Goal: Use online tool/utility

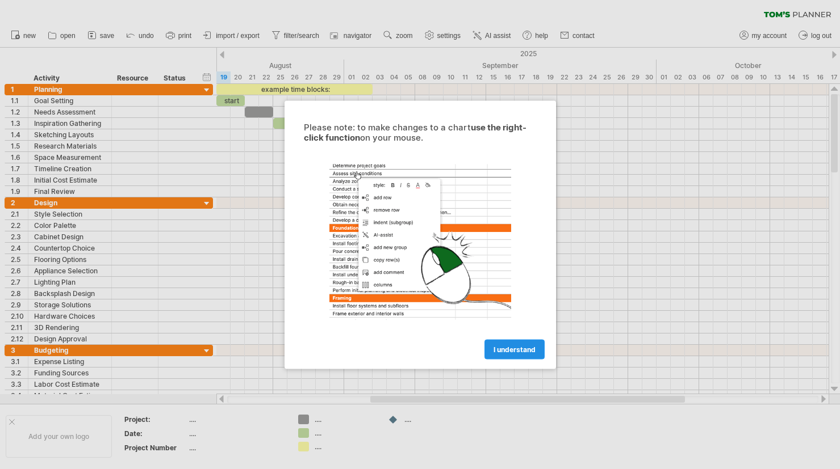
click at [506, 349] on span "I understand" at bounding box center [514, 349] width 42 height 9
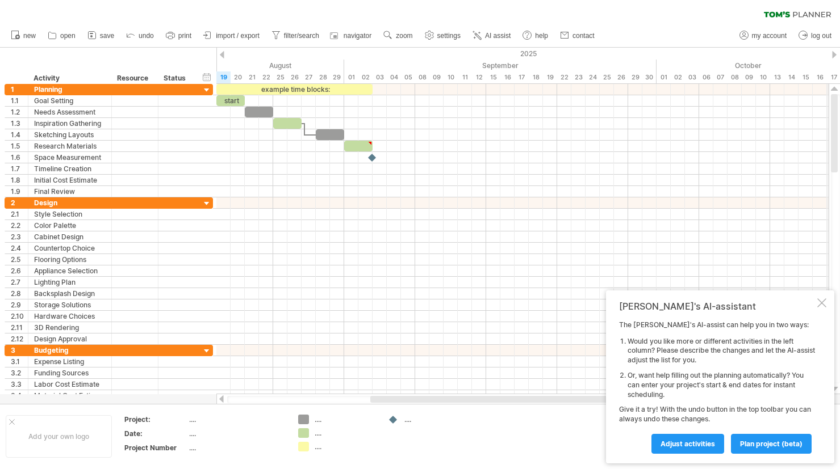
drag, startPoint x: 832, startPoint y: 133, endPoint x: 831, endPoint y: 57, distance: 76.1
click at [831, 57] on div "Trying to reach [DOMAIN_NAME] Connected again... 0% clear filter new 1" at bounding box center [420, 234] width 840 height 469
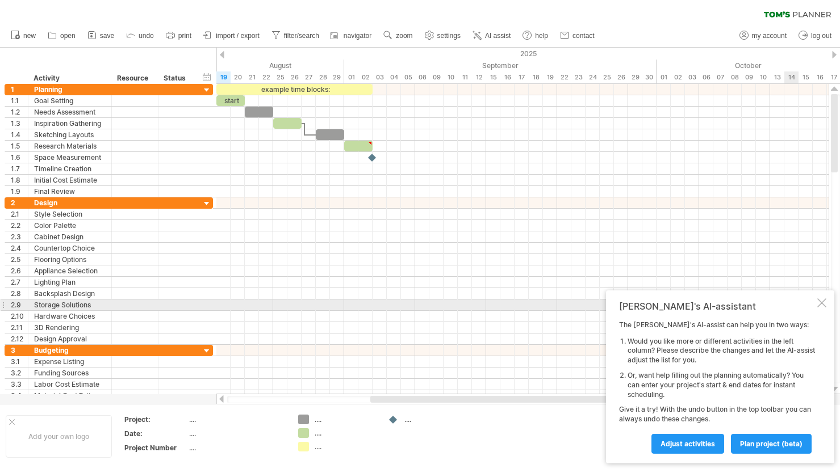
click at [816, 305] on div "[PERSON_NAME]'s AI-assistant The [PERSON_NAME]'s AI-assist can help you in two …" at bounding box center [720, 377] width 228 height 173
click at [820, 300] on div at bounding box center [821, 303] width 9 height 9
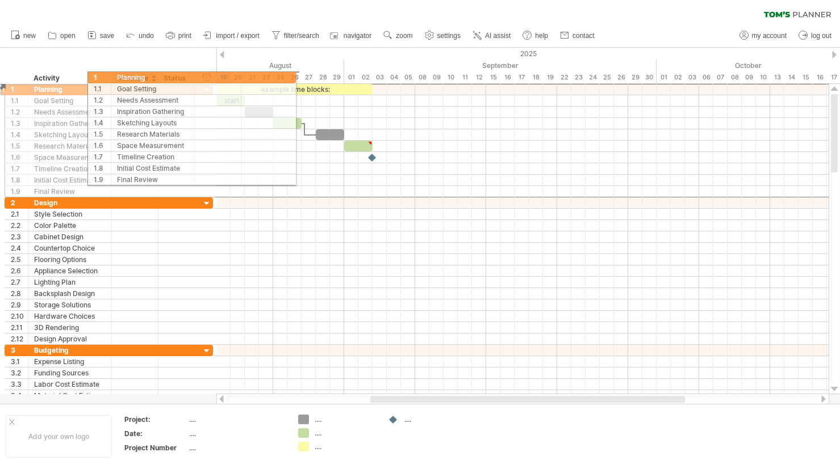
drag, startPoint x: 43, startPoint y: 89, endPoint x: 71, endPoint y: 81, distance: 29.5
click at [72, 81] on div "Trying to reach [DOMAIN_NAME] Connected again... 0% clear filter new 1" at bounding box center [420, 234] width 840 height 469
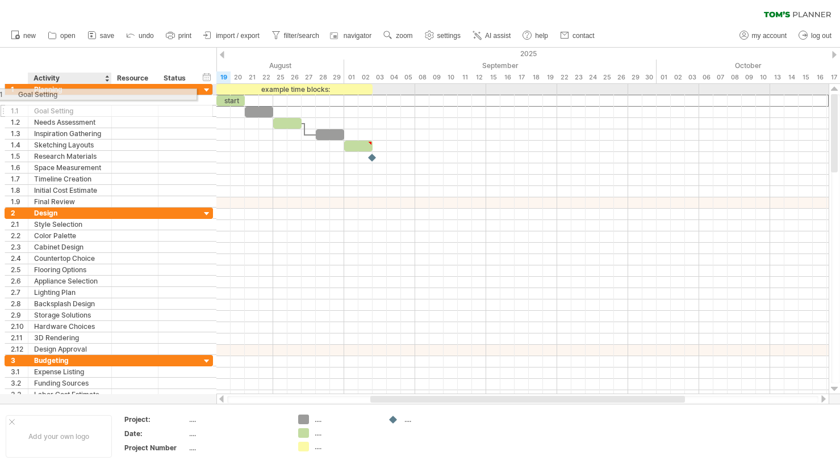
drag, startPoint x: 35, startPoint y: 100, endPoint x: 63, endPoint y: 94, distance: 28.5
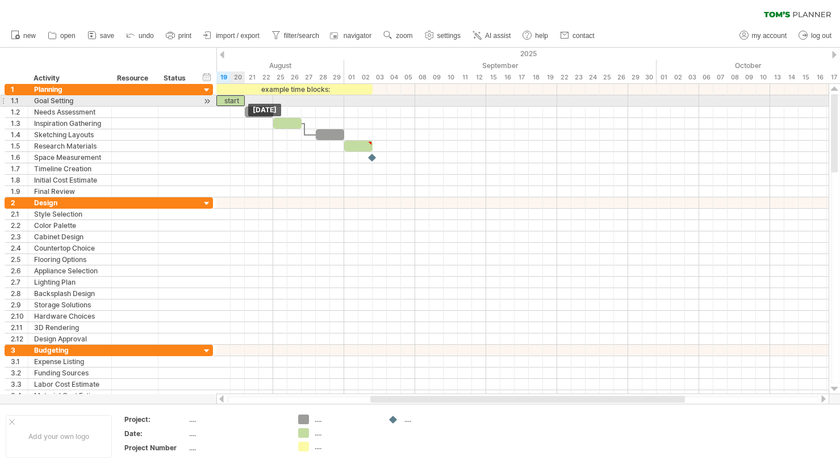
click at [240, 100] on div "start" at bounding box center [230, 100] width 28 height 11
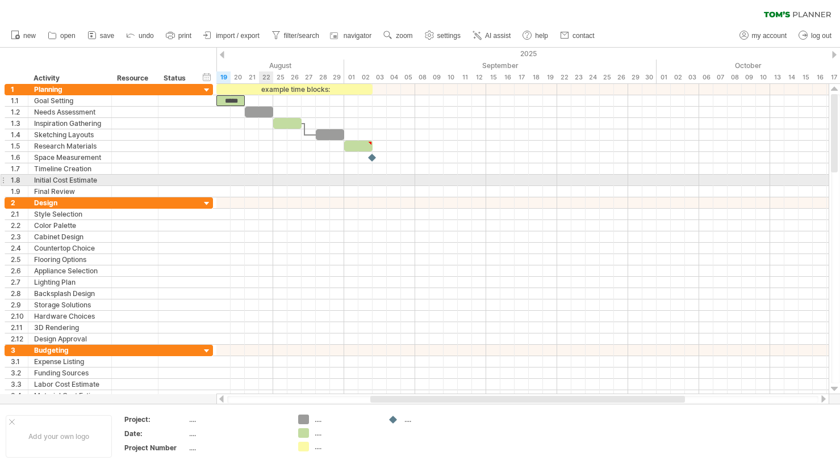
click at [271, 175] on div at bounding box center [522, 180] width 612 height 11
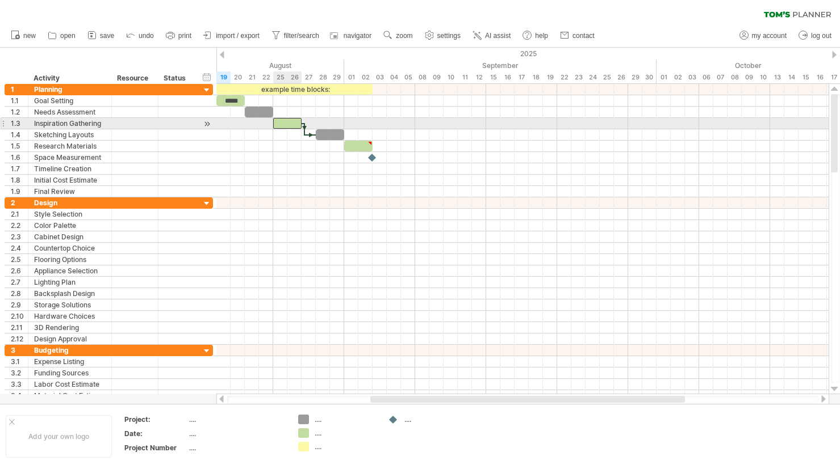
click at [290, 125] on div at bounding box center [287, 123] width 28 height 11
drag, startPoint x: 301, startPoint y: 121, endPoint x: 326, endPoint y: 120, distance: 24.5
click at [326, 120] on div "example time blocks: ***** [DATE] - 3.5 days [DATE]" at bounding box center [522, 239] width 612 height 311
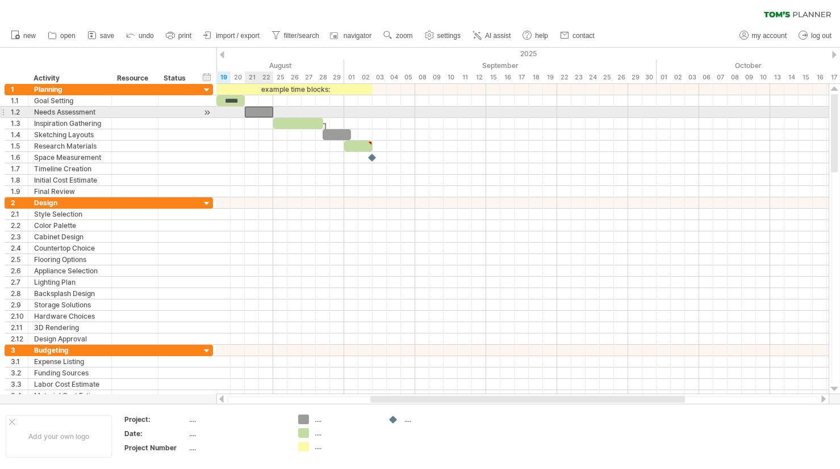
click at [249, 110] on div at bounding box center [259, 112] width 28 height 11
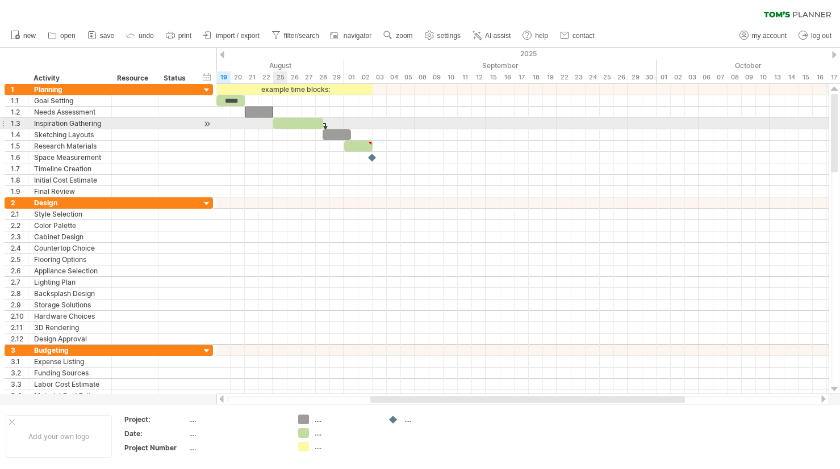
click at [280, 120] on div at bounding box center [298, 123] width 50 height 11
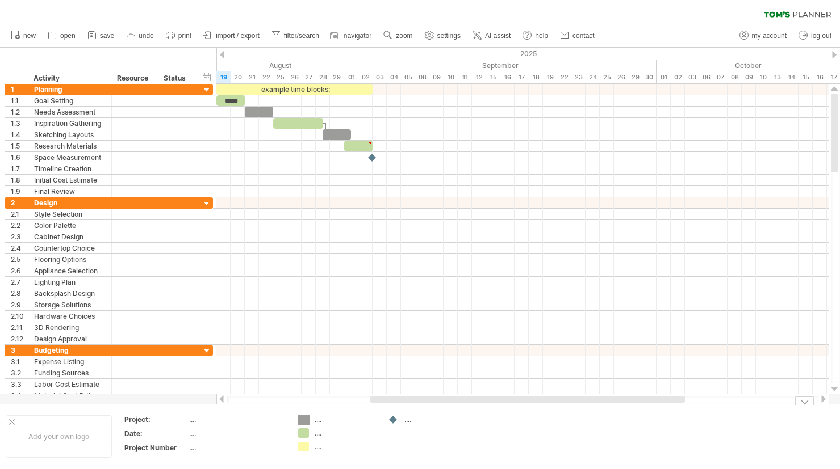
click at [305, 418] on div "Trying to reach [DOMAIN_NAME] Connected again... 0% clear filter new 1" at bounding box center [420, 234] width 840 height 469
click at [320, 418] on div "...." at bounding box center [345, 420] width 62 height 10
click at [302, 433] on div "Trying to reach [DOMAIN_NAME] Connected again... 0% clear filter new 1" at bounding box center [420, 234] width 840 height 469
click at [301, 448] on div "Trying to reach [DOMAIN_NAME] Connected again... 0% clear filter new 1" at bounding box center [420, 234] width 840 height 469
